Goal: Task Accomplishment & Management: Manage account settings

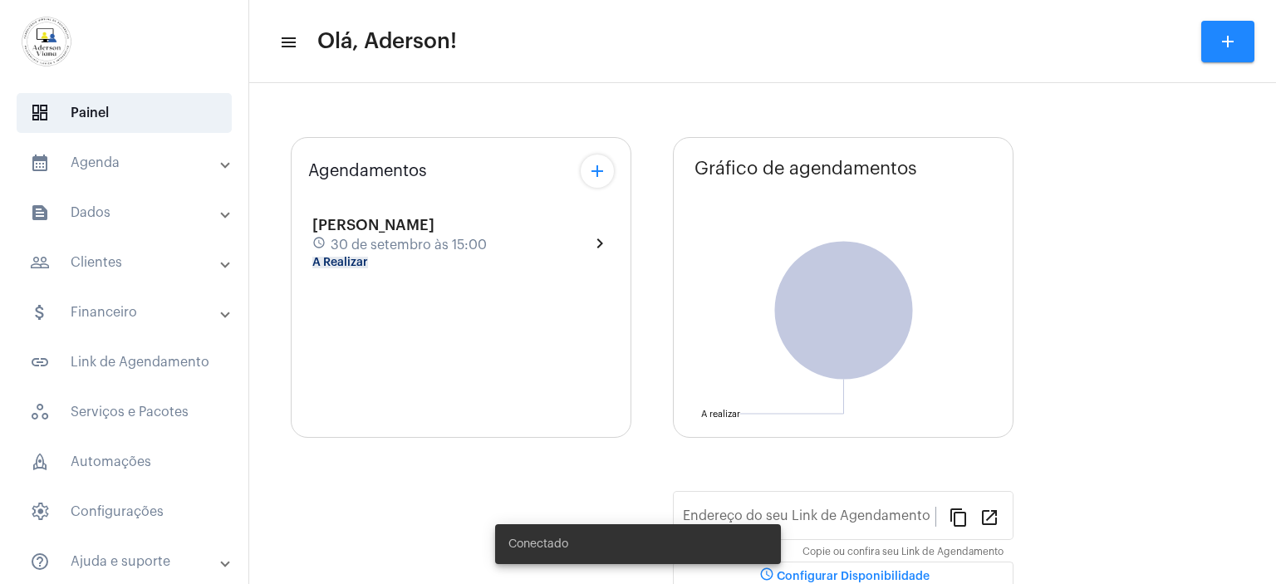
type input "[URL][DOMAIN_NAME][PERSON_NAME]"
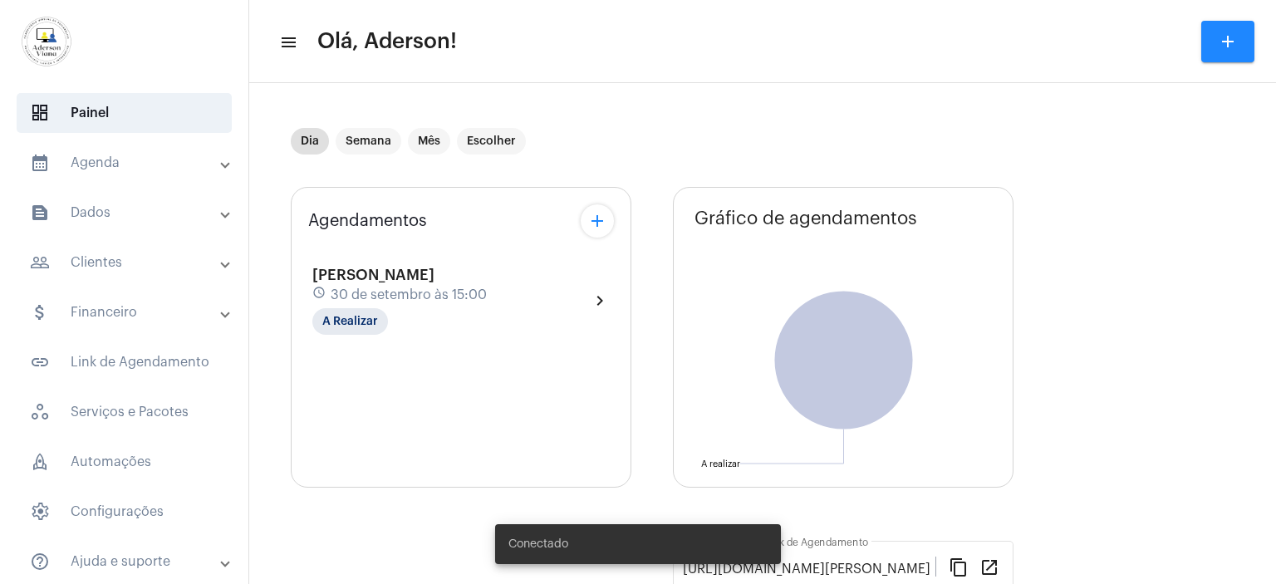
click at [105, 261] on mat-panel-title "people_outline Clientes" at bounding box center [126, 262] width 192 height 20
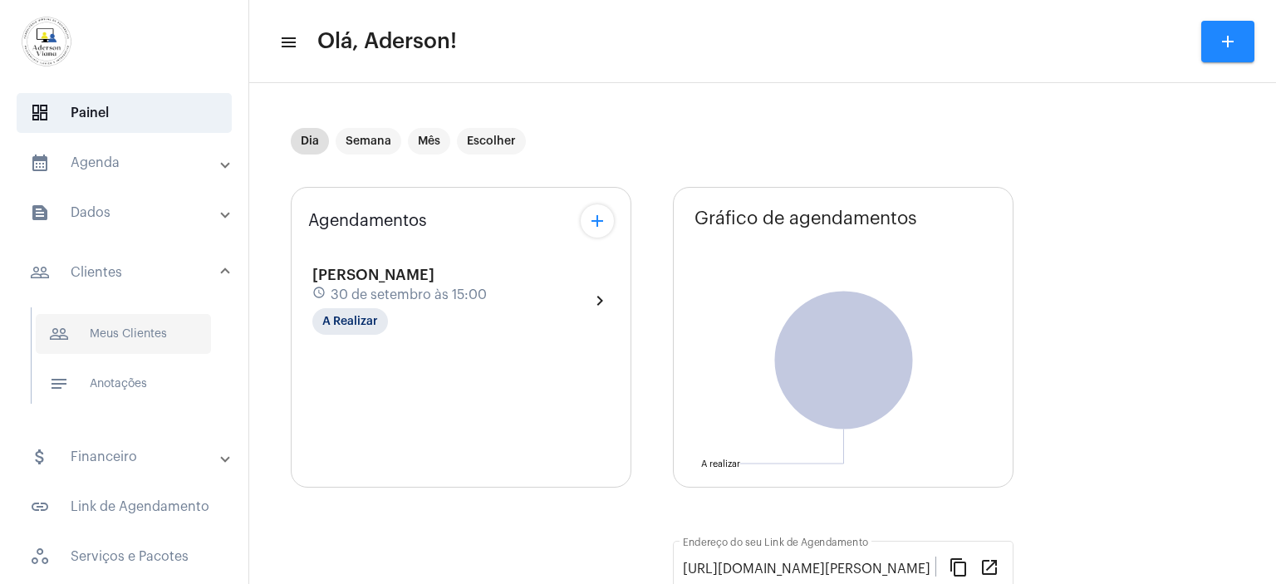
click at [146, 334] on span "people_outline Meus Clientes" at bounding box center [123, 334] width 175 height 40
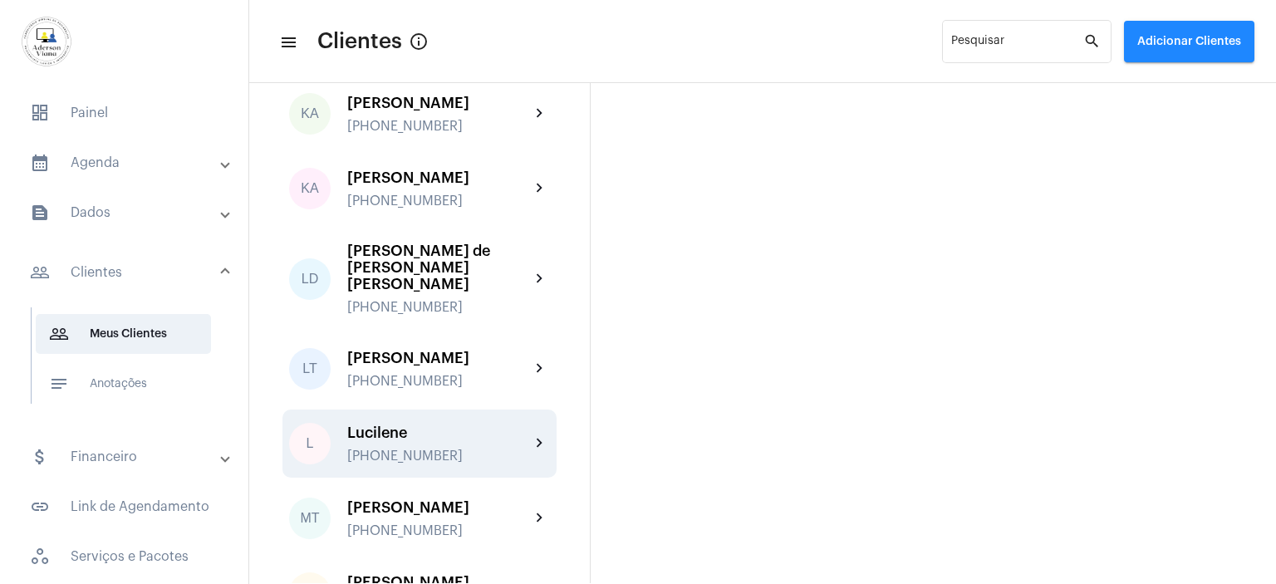
scroll to position [1827, 0]
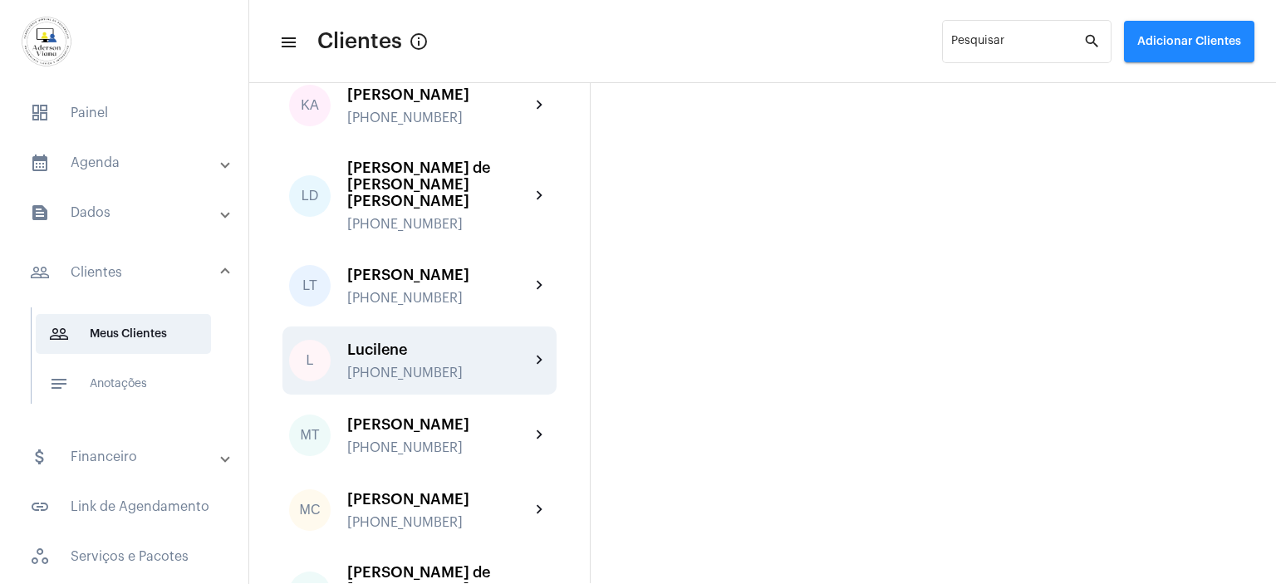
click at [400, 365] on div "[PHONE_NUMBER]" at bounding box center [438, 372] width 183 height 15
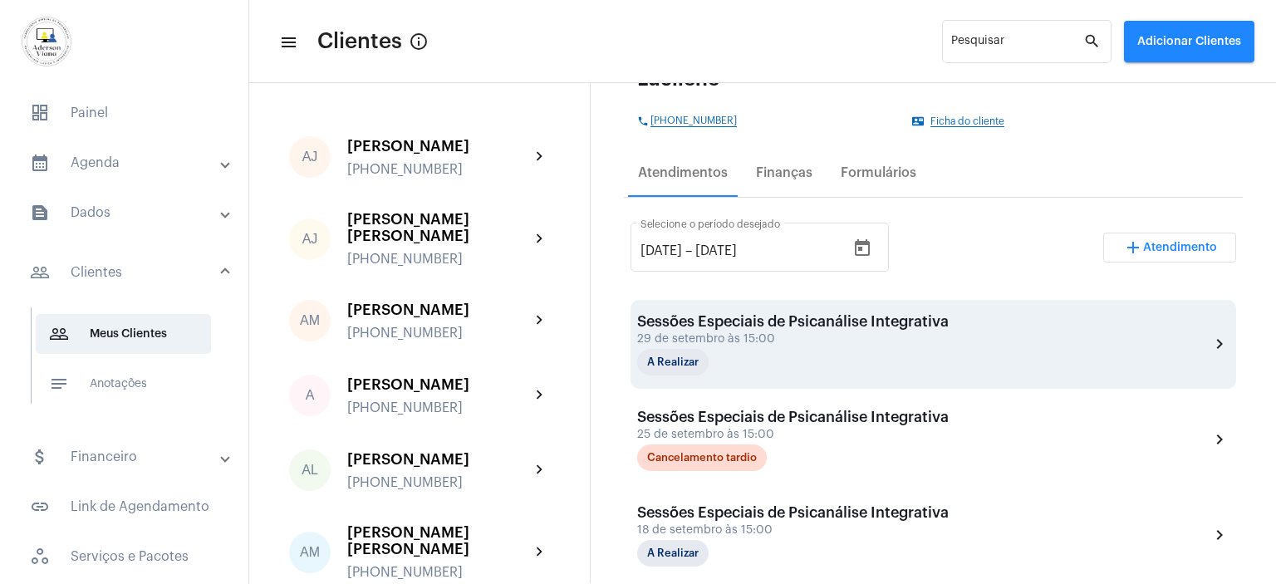
scroll to position [249, 0]
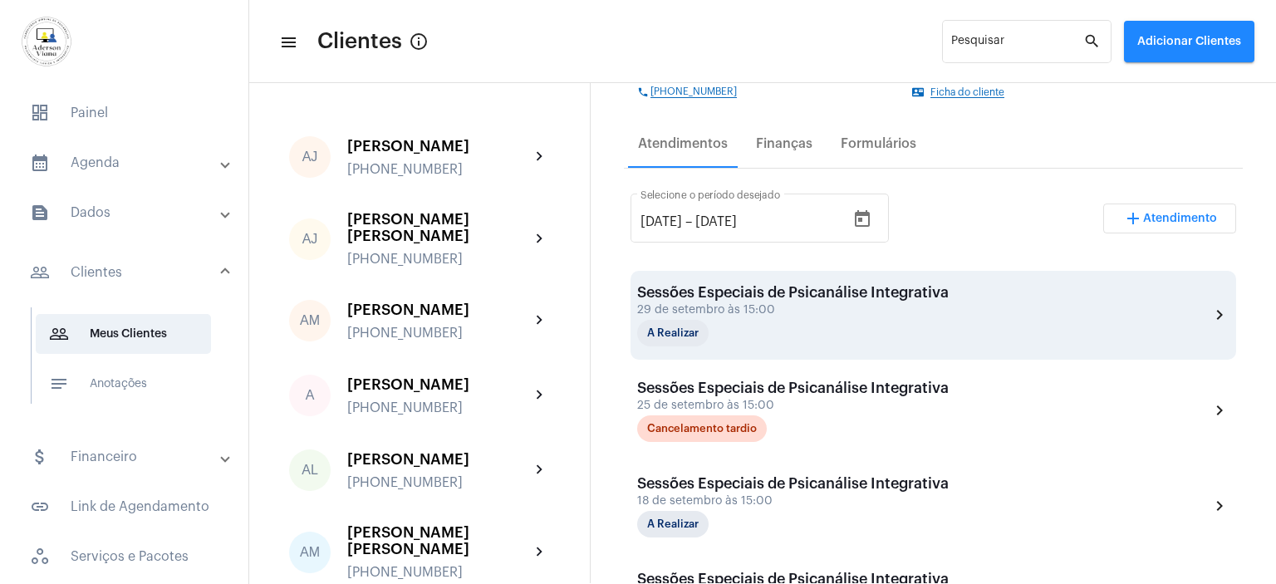
click at [755, 317] on div "Sessões Especiais de Psicanálise Integrativa 29 de setembro às 15:00 A Realizar" at bounding box center [792, 315] width 311 height 62
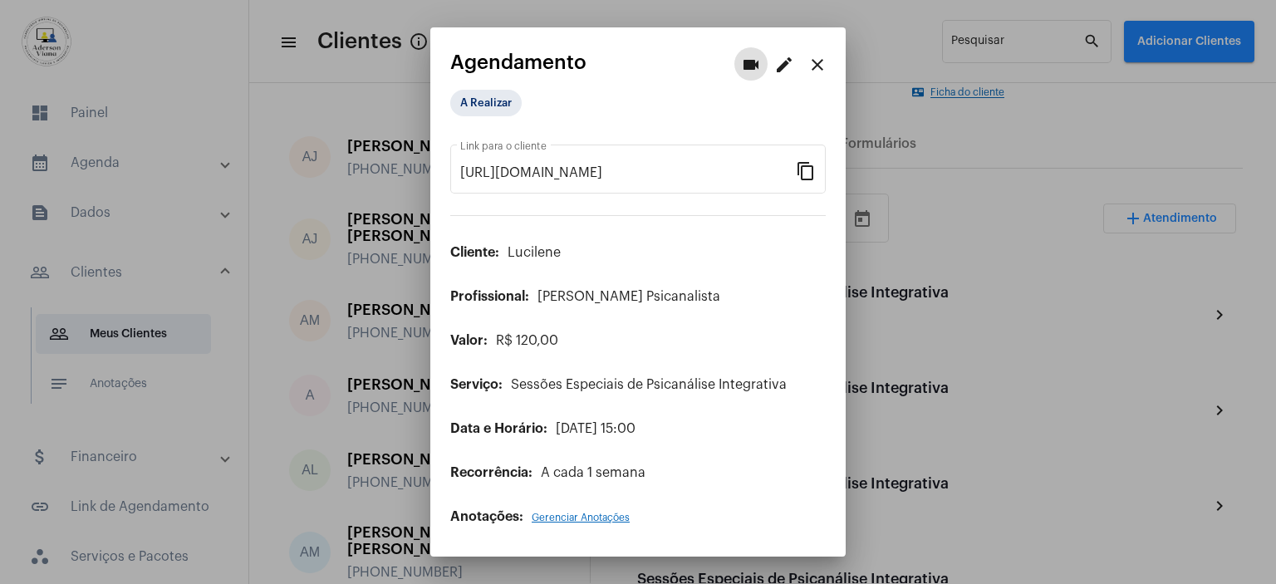
click at [781, 68] on mat-icon "edit" at bounding box center [784, 65] width 20 height 20
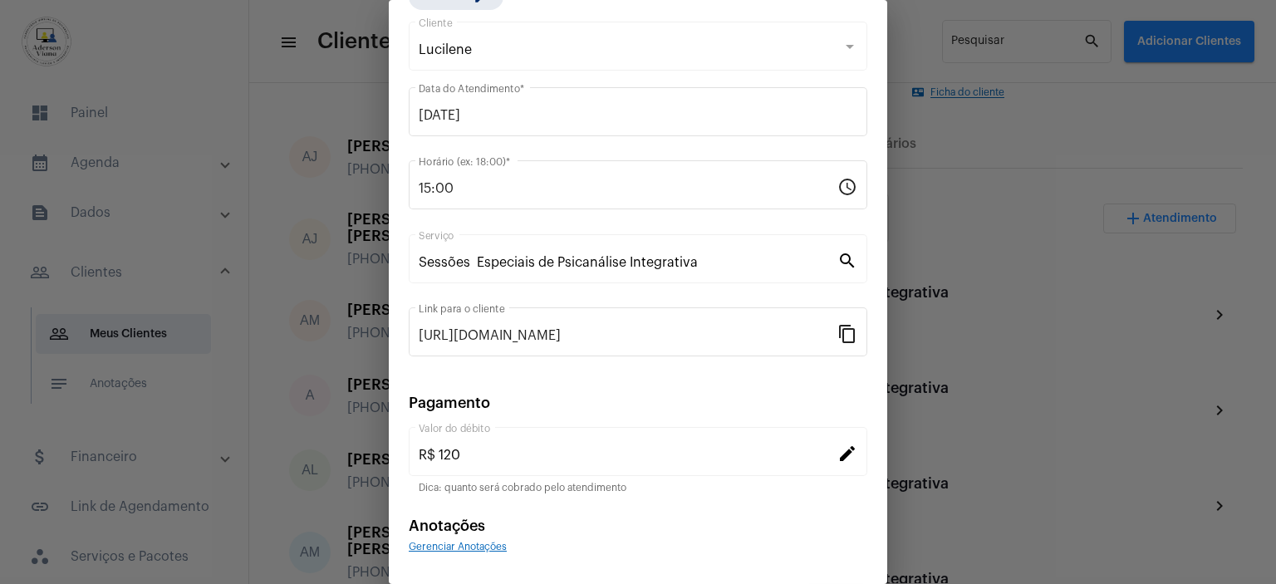
scroll to position [129, 0]
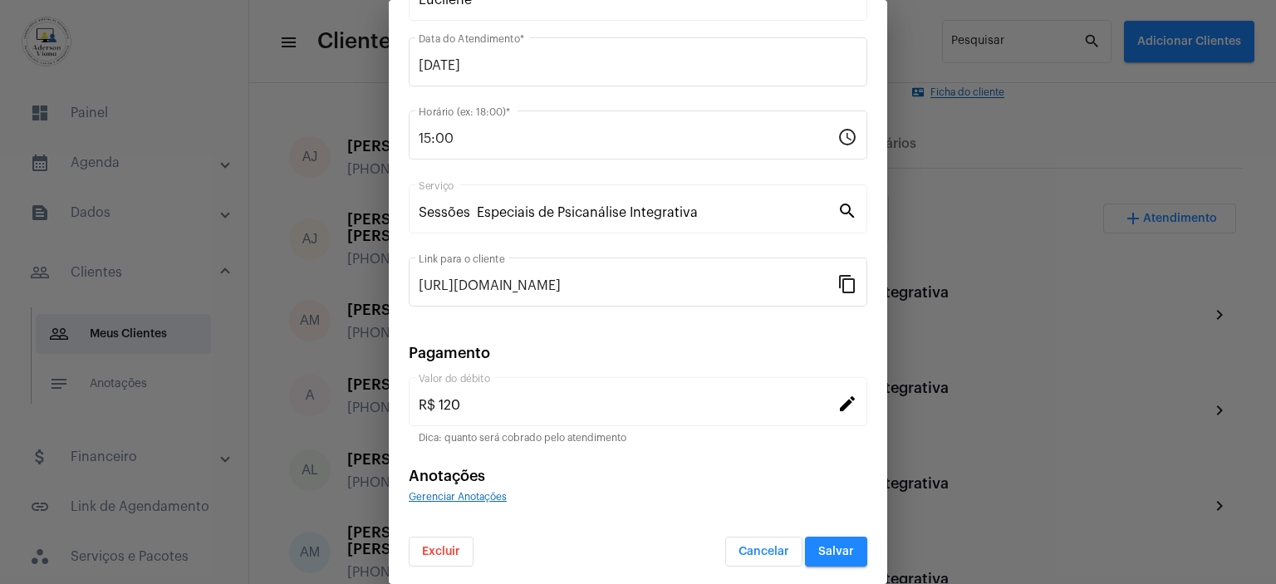
click at [452, 551] on span "Excluir" at bounding box center [441, 552] width 38 height 12
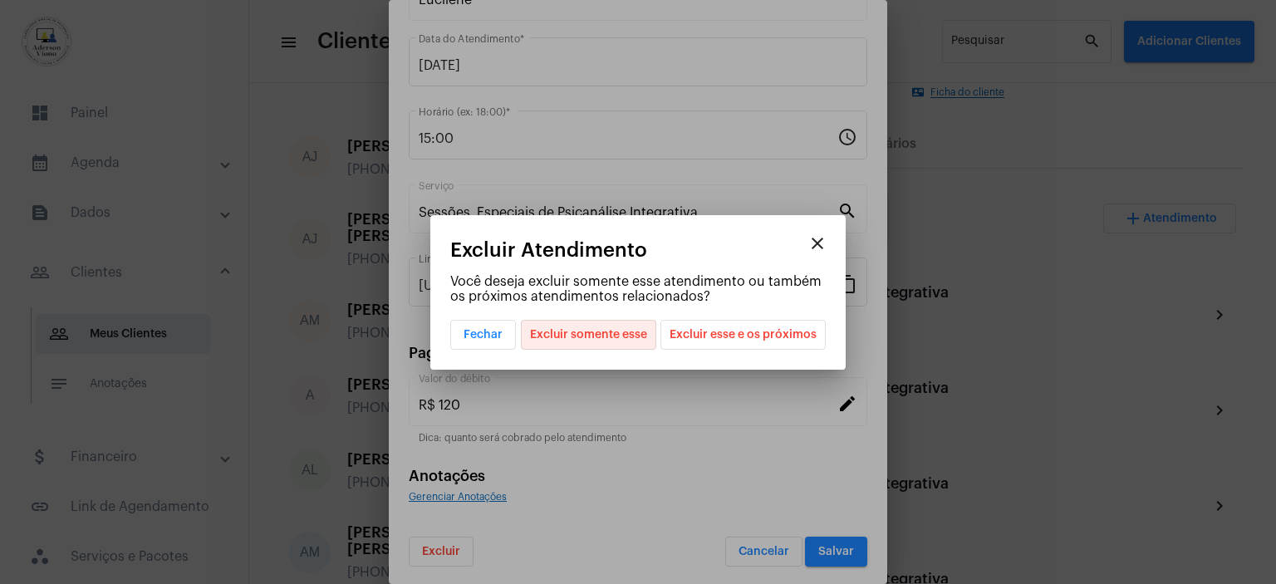
click at [610, 335] on span "Excluir somente esse" at bounding box center [588, 335] width 117 height 28
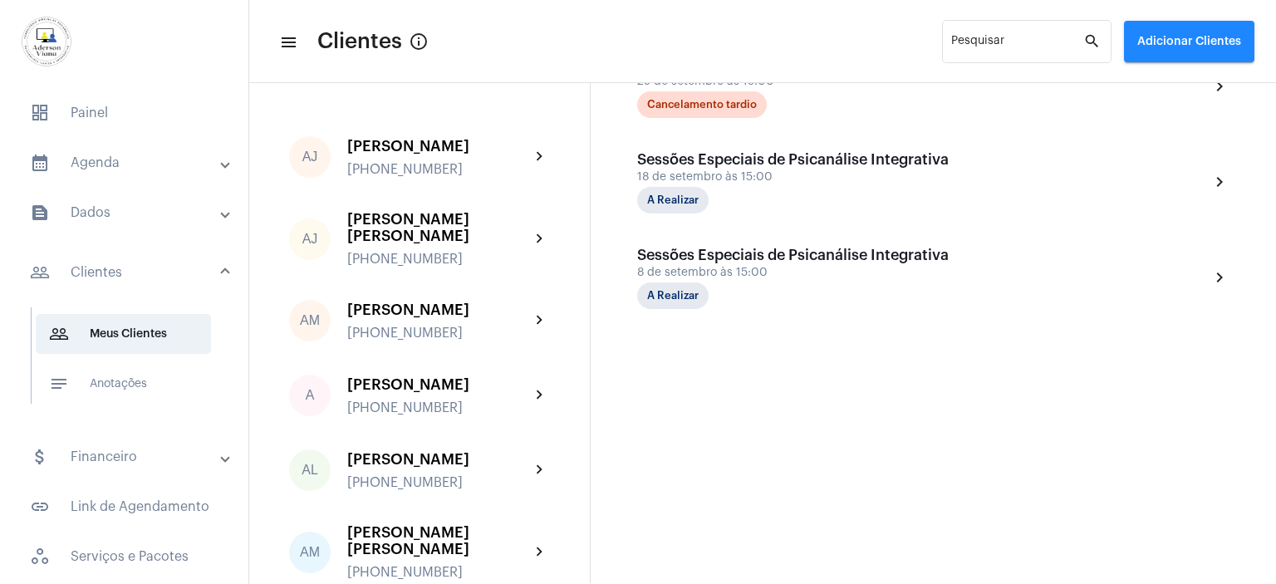
scroll to position [311, 0]
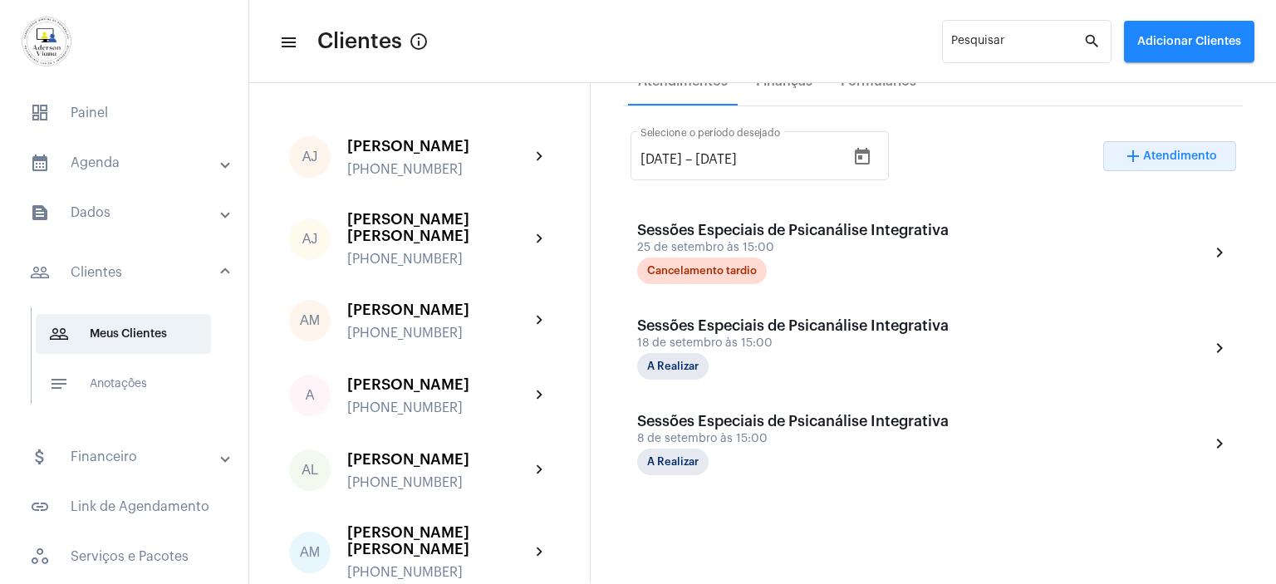
click at [1162, 159] on span "Atendimento" at bounding box center [1180, 156] width 74 height 12
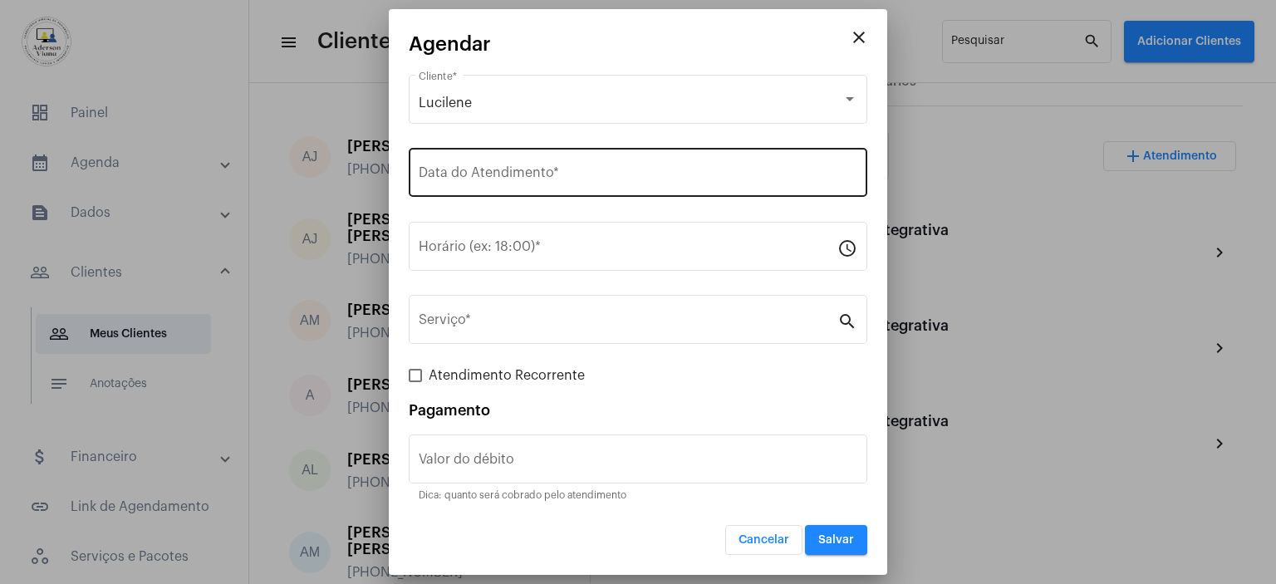
click at [432, 169] on input "Data do Atendimento *" at bounding box center [638, 176] width 438 height 15
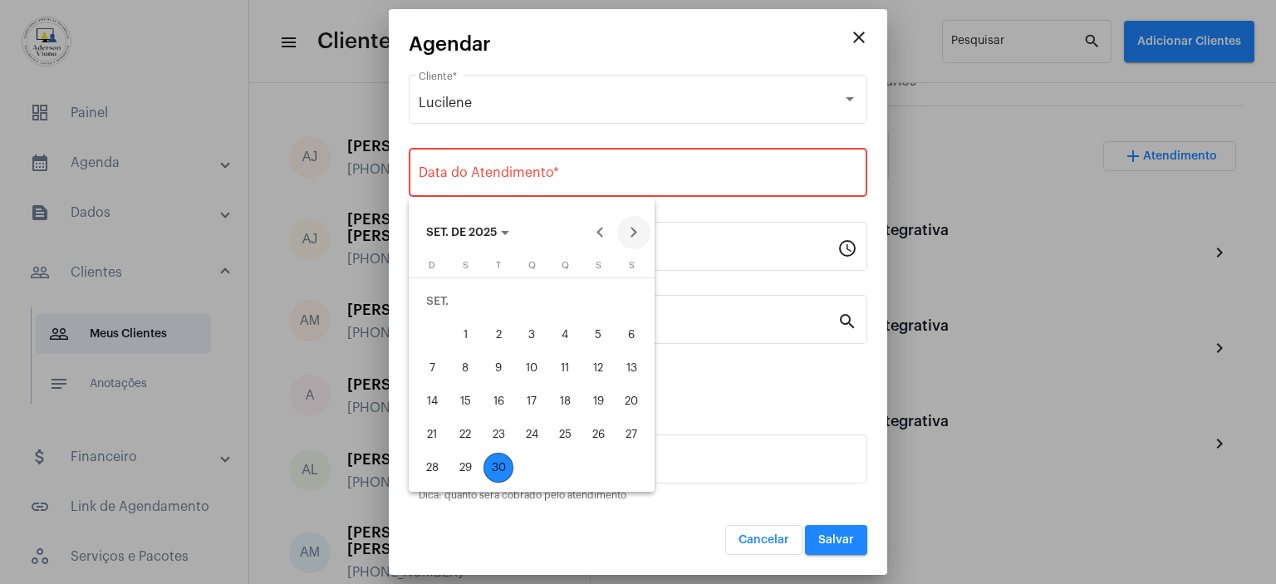
click at [628, 233] on button "Next month" at bounding box center [633, 232] width 33 height 33
click at [559, 304] on div "2" at bounding box center [565, 301] width 30 height 30
type input "[DATE]"
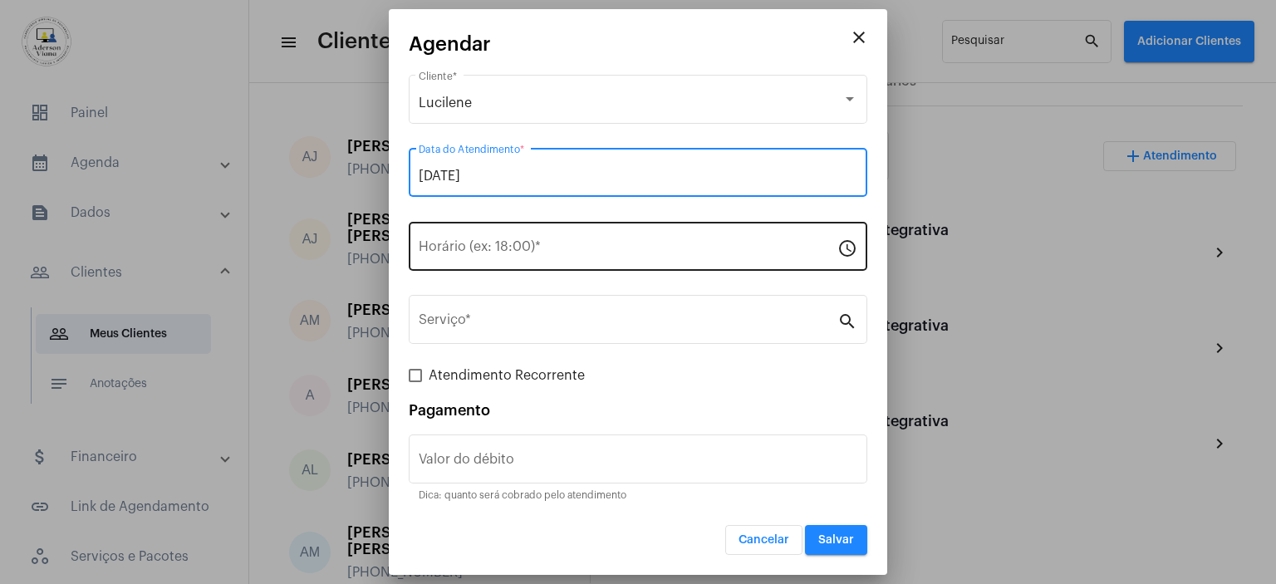
click at [463, 251] on input "Horário (ex: 18:00) *" at bounding box center [628, 249] width 419 height 15
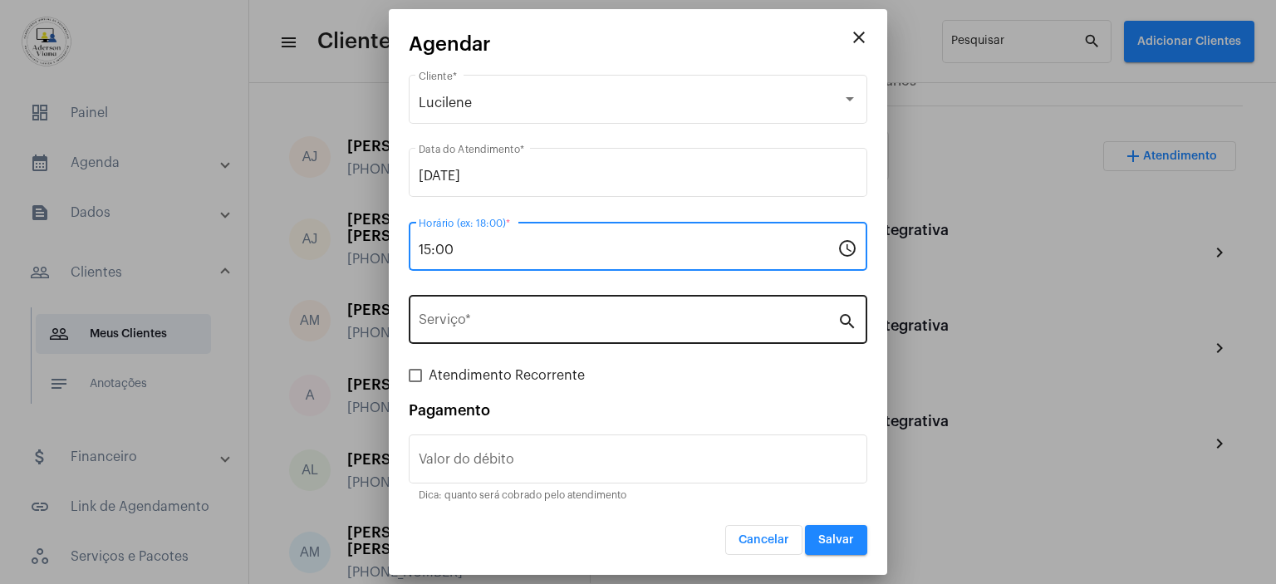
type input "15:00"
click at [847, 321] on mat-icon "search" at bounding box center [847, 321] width 20 height 20
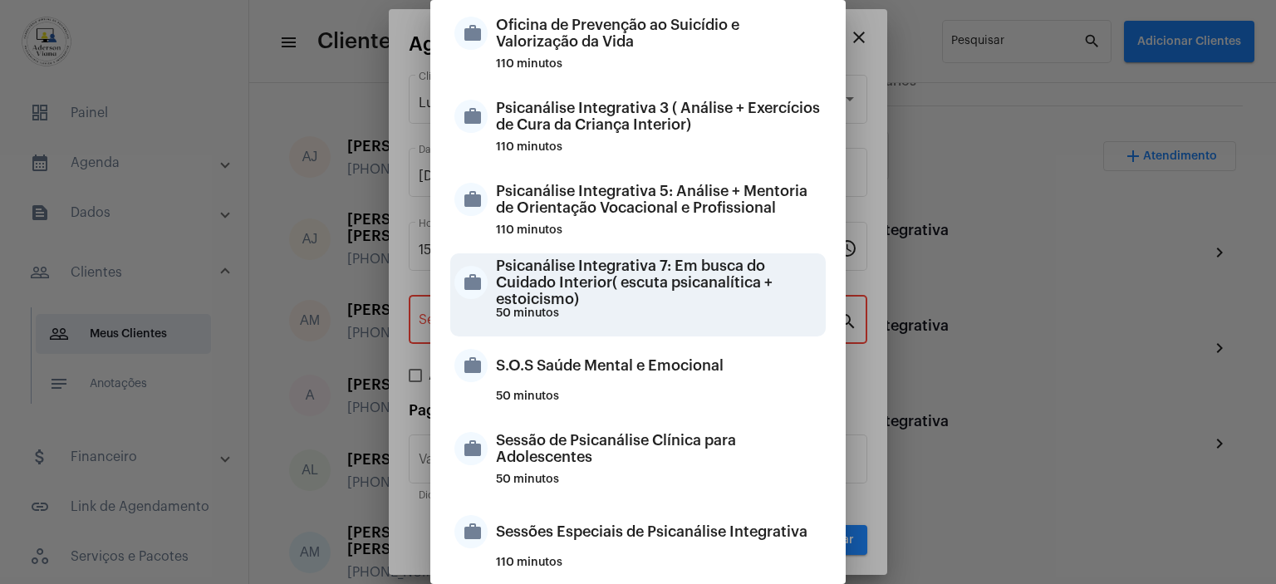
scroll to position [1412, 0]
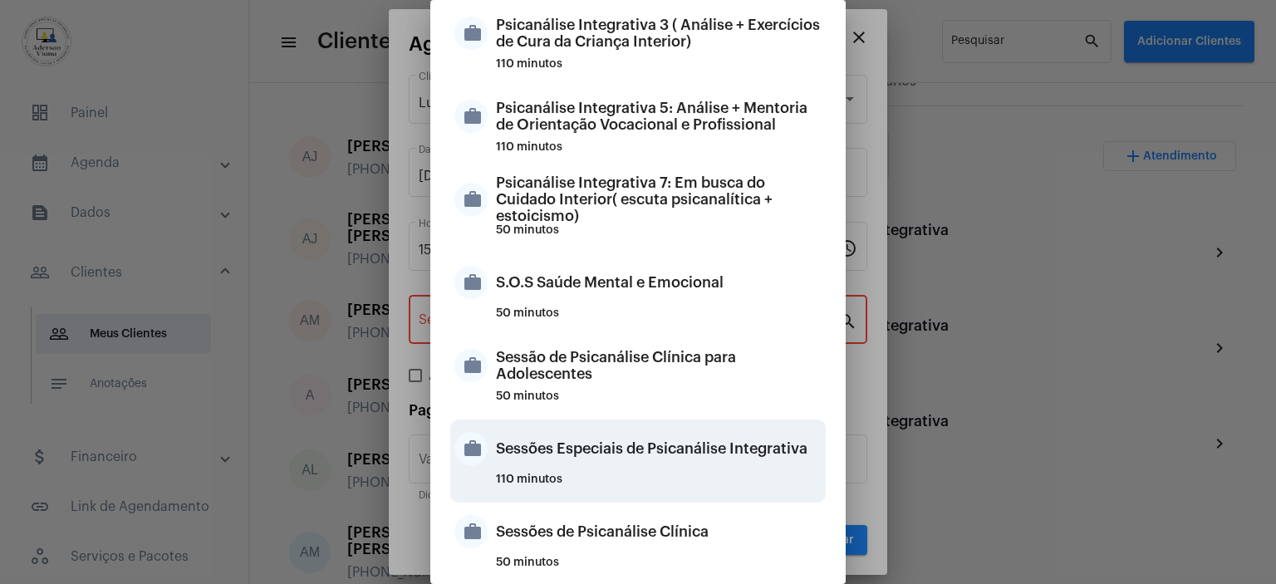
click at [637, 454] on div "Sessões Especiais de Psicanálise Integrativa" at bounding box center [659, 449] width 326 height 50
type input "Sessões Especiais de Psicanálise Integrativa"
type input "R$ 120"
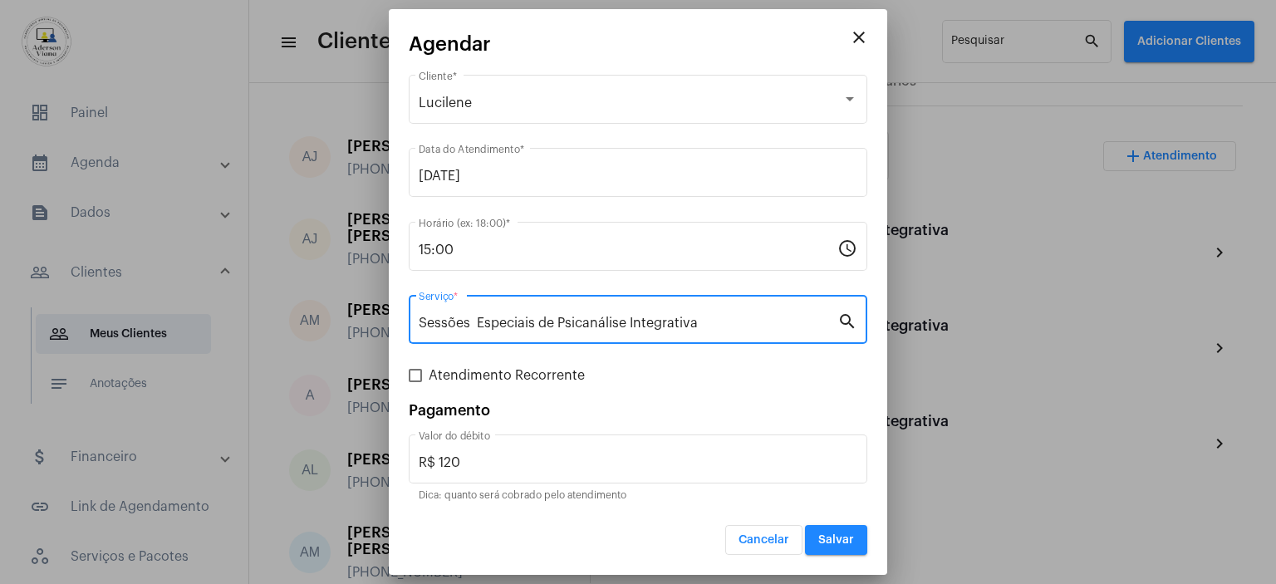
scroll to position [394, 0]
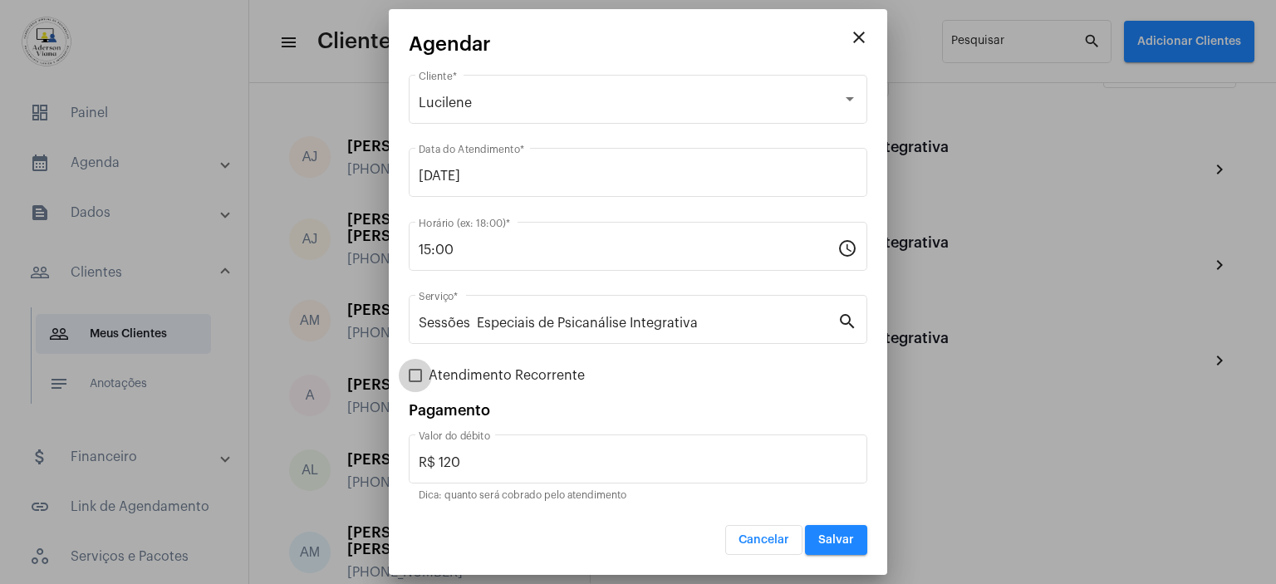
click at [419, 373] on span at bounding box center [415, 375] width 13 height 13
click at [415, 382] on input "Atendimento Recorrente" at bounding box center [414, 382] width 1 height 1
checkbox input "true"
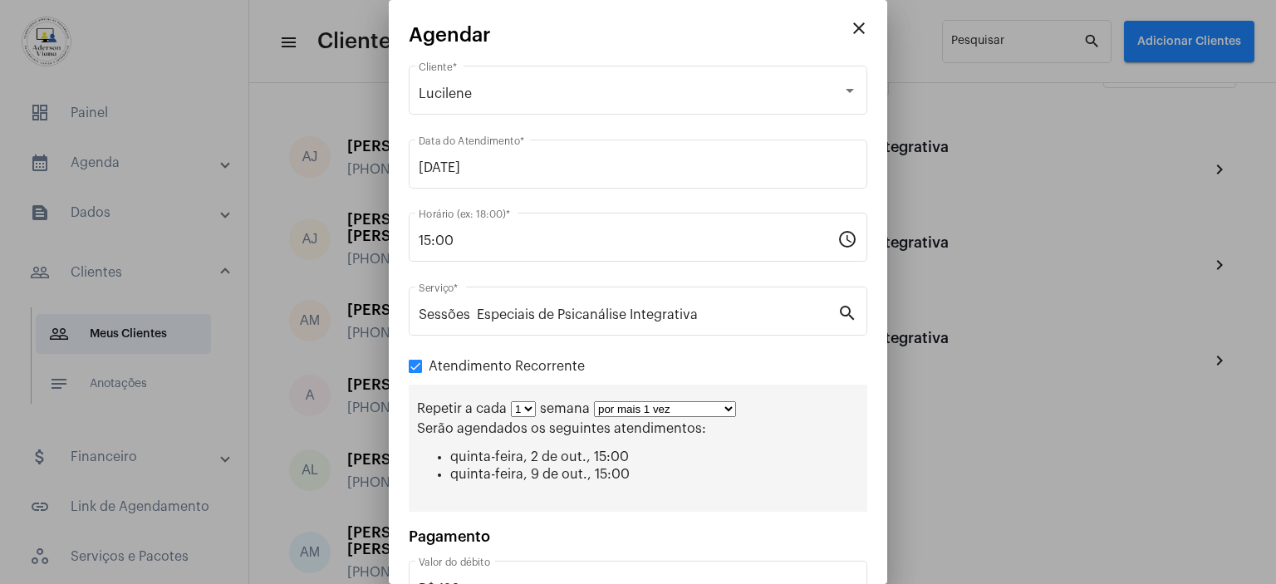
click at [725, 408] on select "por mais 1 vez por mais 2 vezes por mais 3 vezes por mais 4 vezes por mais 5 ve…" at bounding box center [665, 409] width 142 height 16
select select "3: 4"
click at [594, 401] on select "por mais 1 vez por mais 2 vezes por mais 3 vezes por mais 4 vezes por mais 5 ve…" at bounding box center [665, 409] width 142 height 16
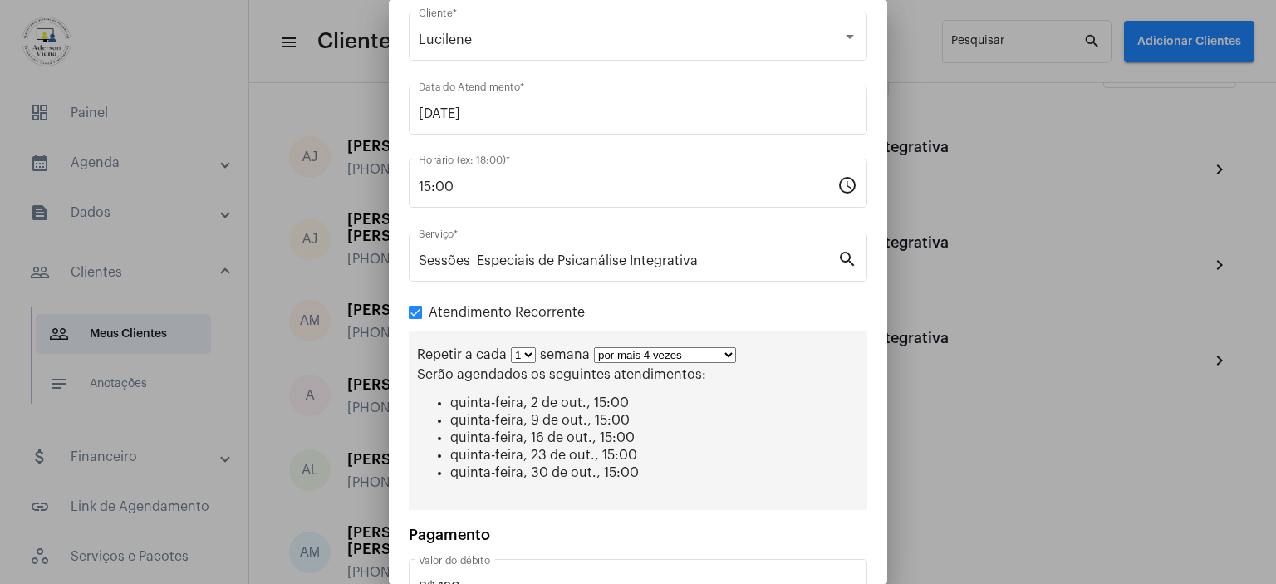
scroll to position [166, 0]
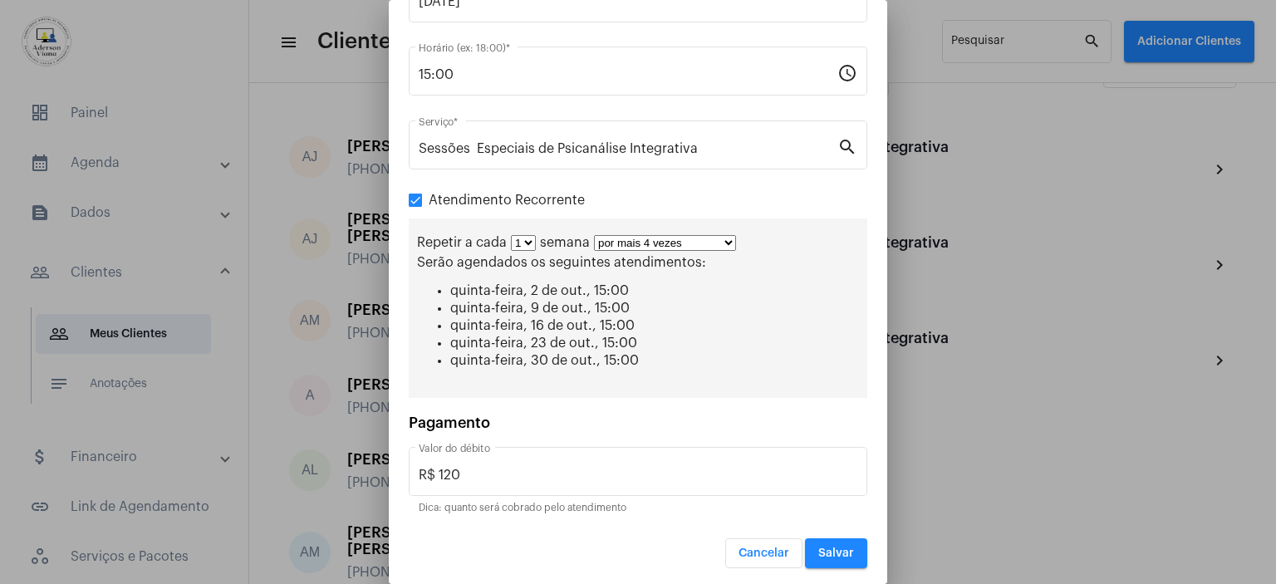
click at [818, 551] on span "Salvar" at bounding box center [836, 553] width 36 height 12
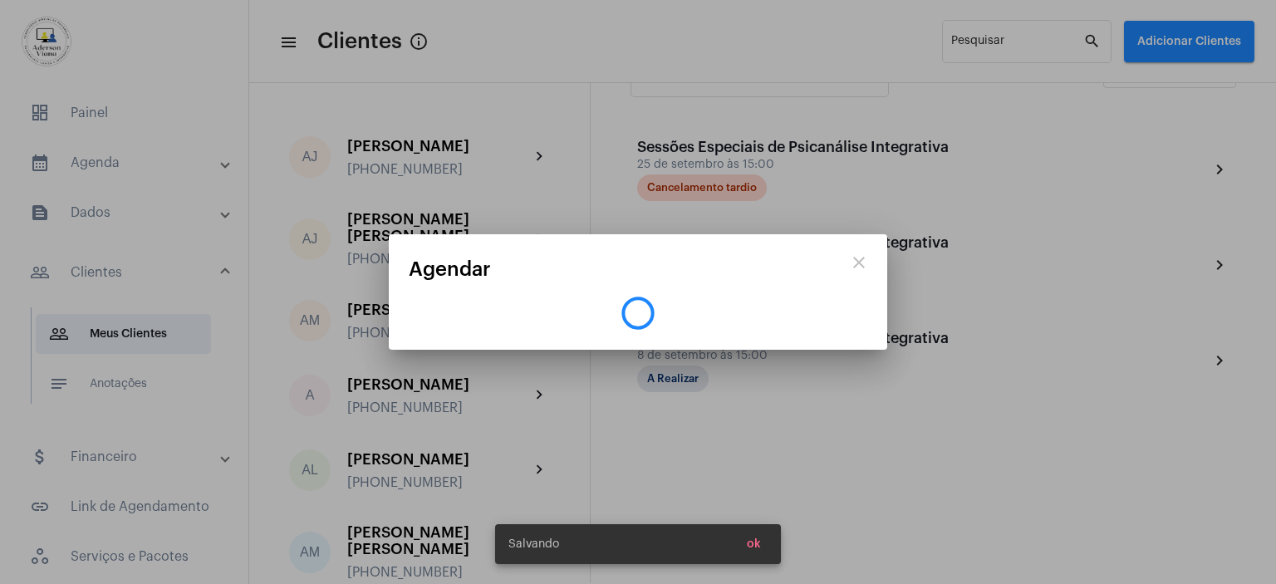
scroll to position [0, 0]
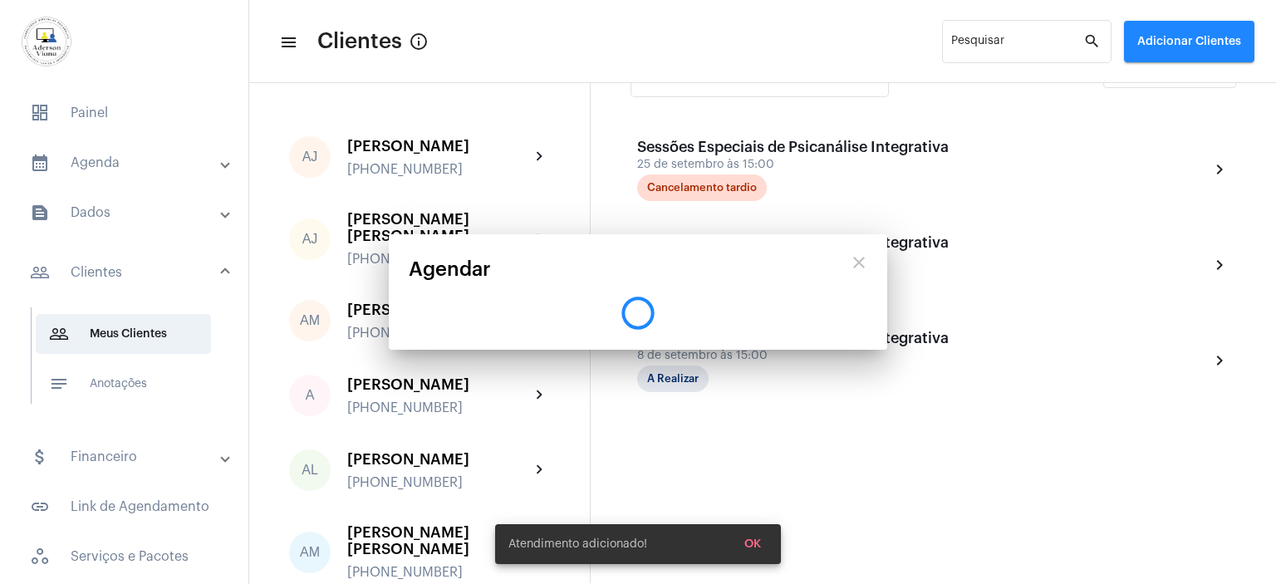
scroll to position [369, 0]
